Goal: Register for event/course

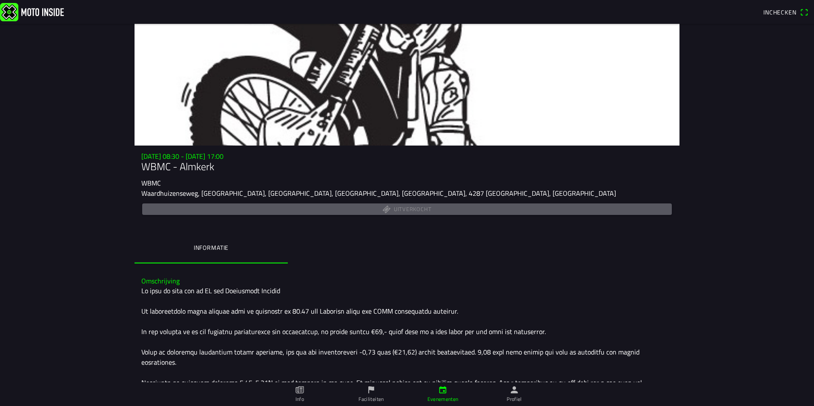
drag, startPoint x: 737, startPoint y: 72, endPoint x: 734, endPoint y: 48, distance: 24.0
click at [737, 69] on main "za 20 sep. - 08:30 - za 20 sep. - 17:00 WBMC - Almkerk WBMC Waardhuizenseweg, A…" at bounding box center [407, 215] width 814 height 382
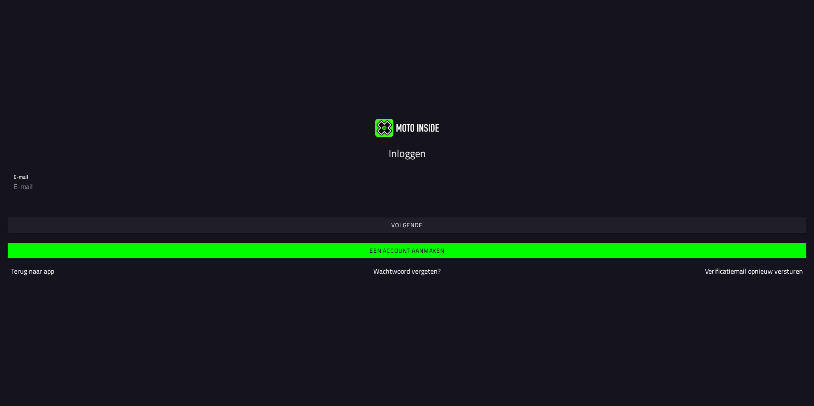
click at [0, 0] on slot "Volgende" at bounding box center [0, 0] width 0 height 0
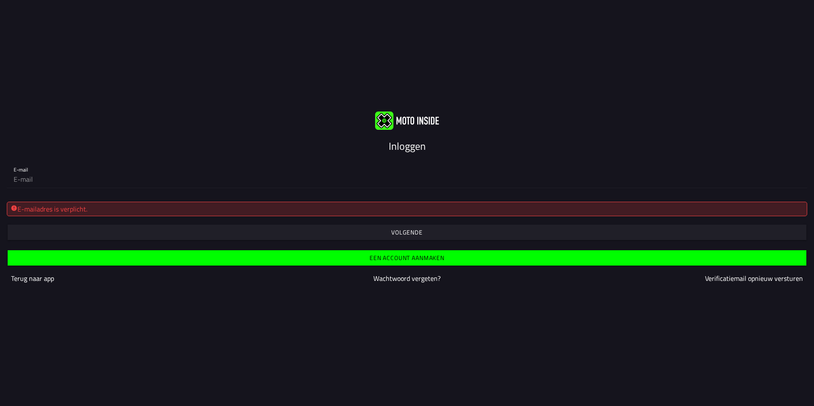
click at [0, 0] on slot "Terug naar app" at bounding box center [0, 0] width 0 height 0
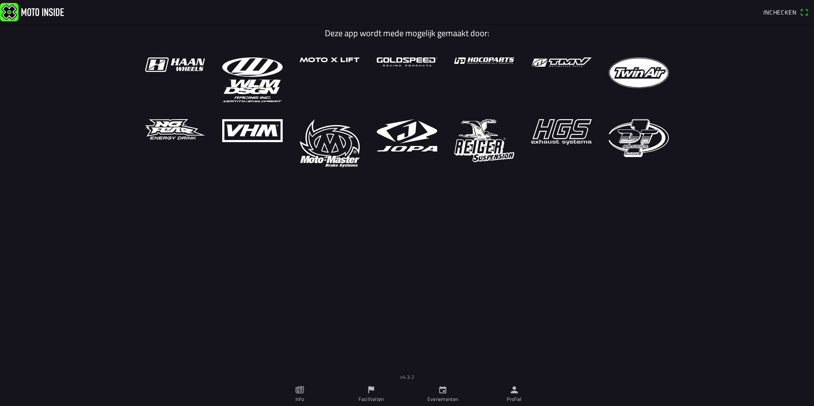
click at [43, 10] on img at bounding box center [32, 12] width 64 height 18
click at [447, 395] on link "Evenementen" at bounding box center [443, 394] width 72 height 24
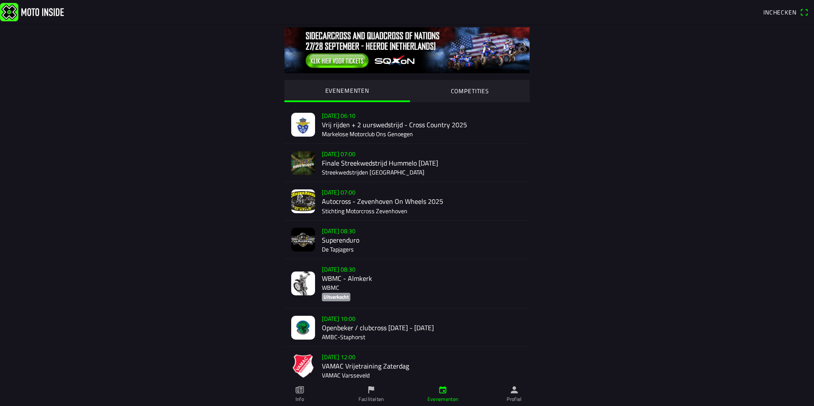
click at [329, 283] on div "[DATE] 08:30 WBMC - Almkerk WBMC Uitverkocht" at bounding box center [422, 283] width 201 height 49
